Goal: Navigation & Orientation: Find specific page/section

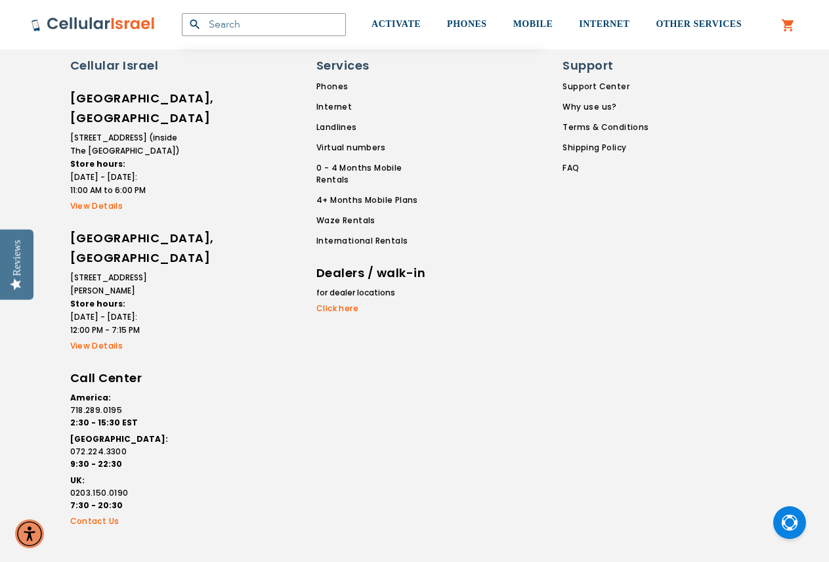
scroll to position [5021, 0]
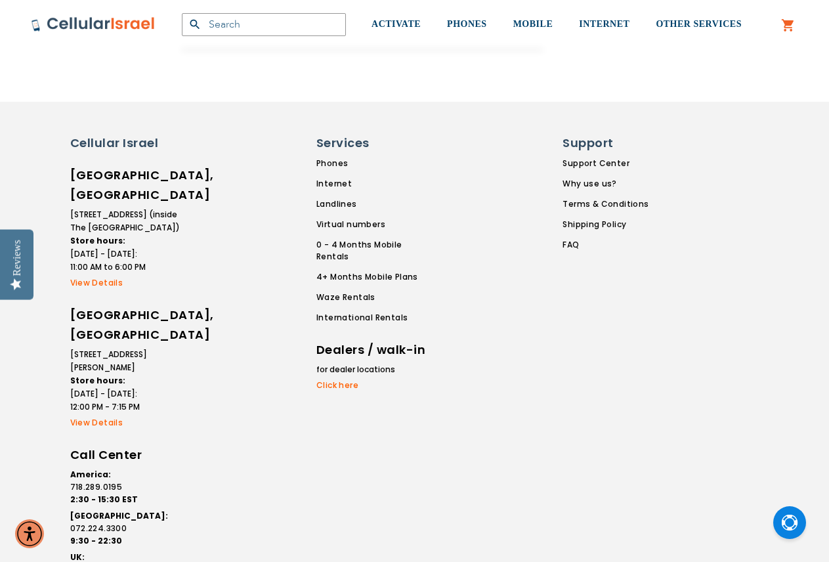
scroll to position [1666, 0]
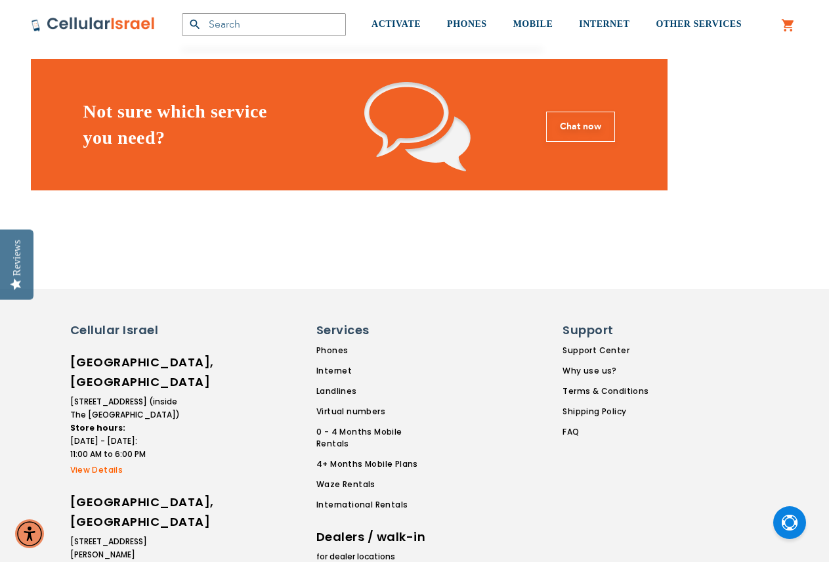
click at [334, 550] on li "for dealer locations" at bounding box center [372, 556] width 112 height 13
click at [329, 561] on link "Click here" at bounding box center [372, 572] width 112 height 12
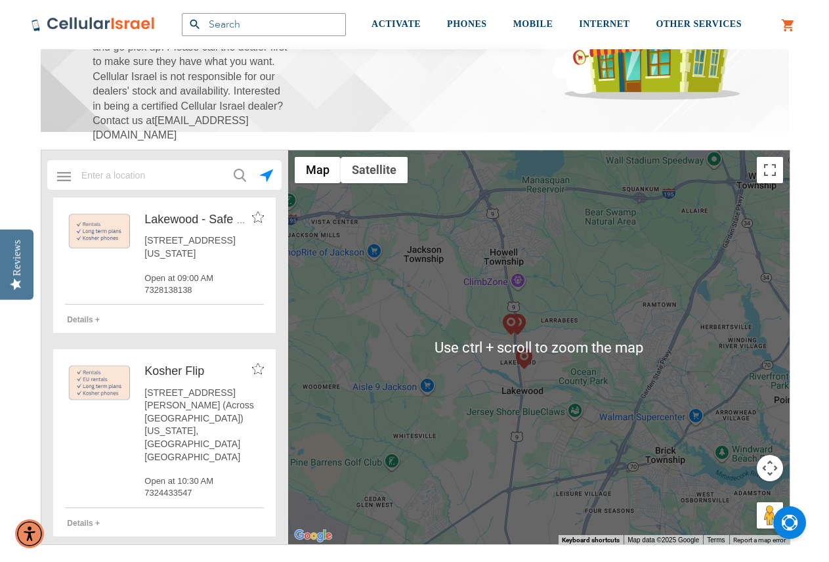
scroll to position [263, 0]
